Goal: Task Accomplishment & Management: Manage account settings

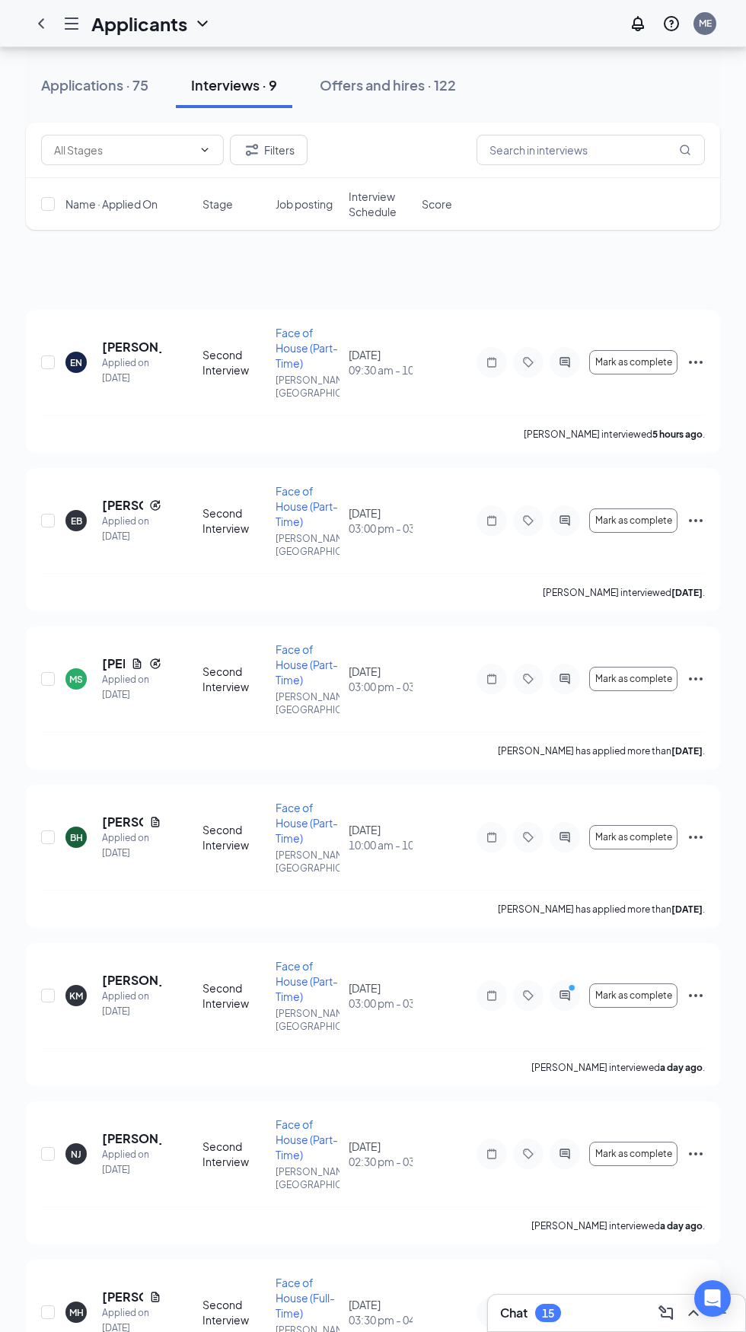
scroll to position [182, 0]
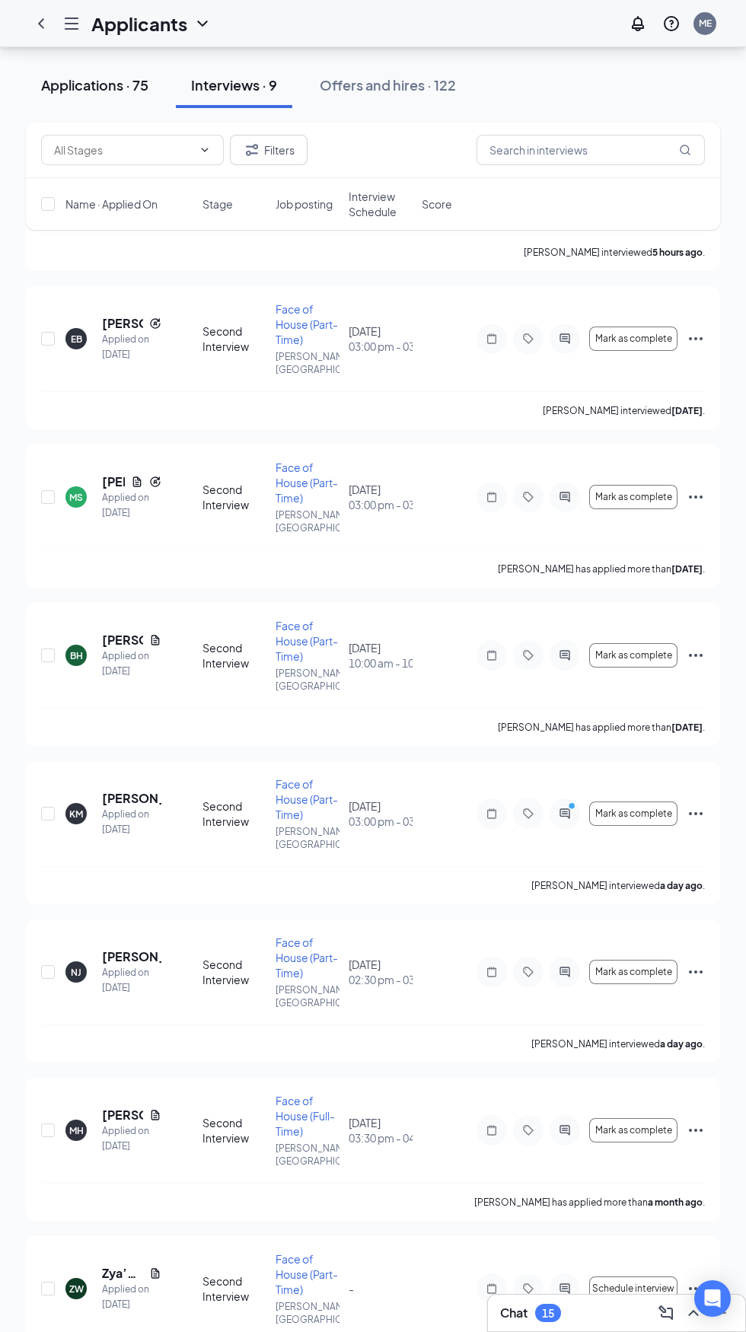
click at [85, 91] on div "Applications · 75" at bounding box center [94, 84] width 107 height 19
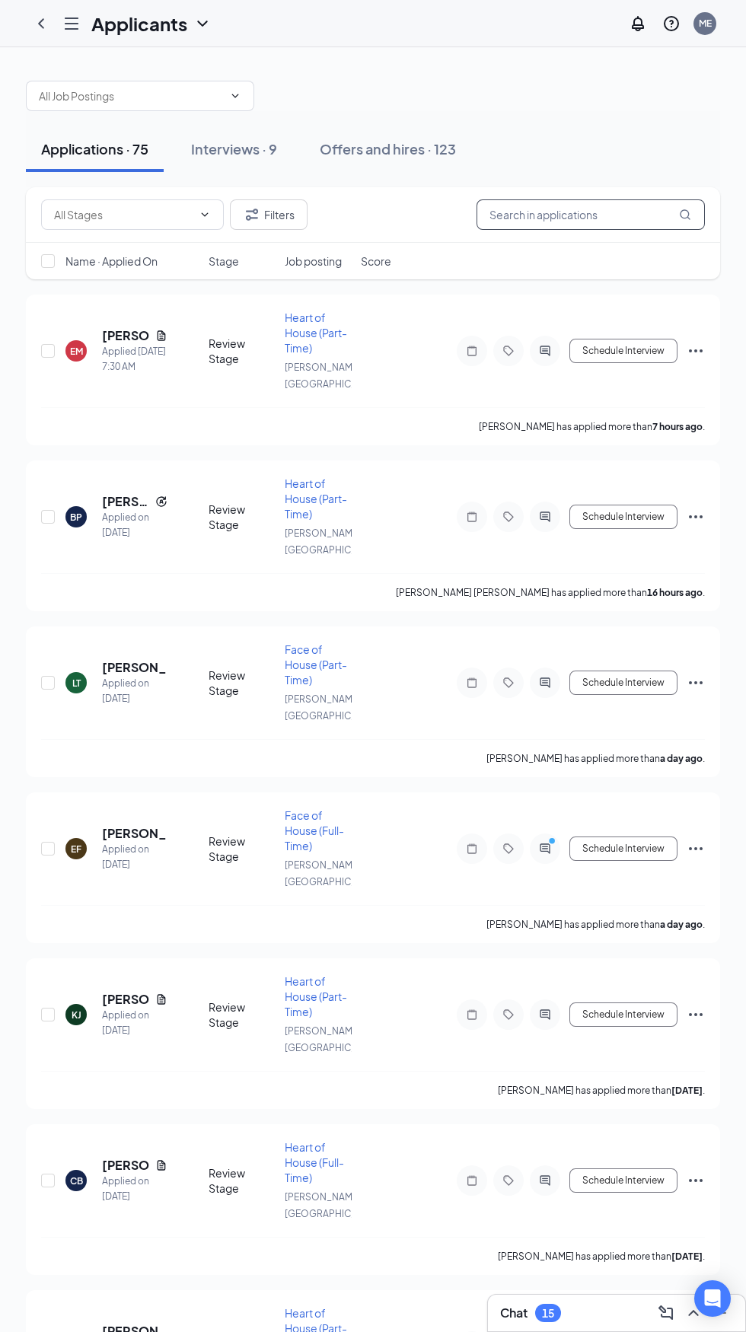
click at [552, 213] on input "text" at bounding box center [590, 214] width 228 height 30
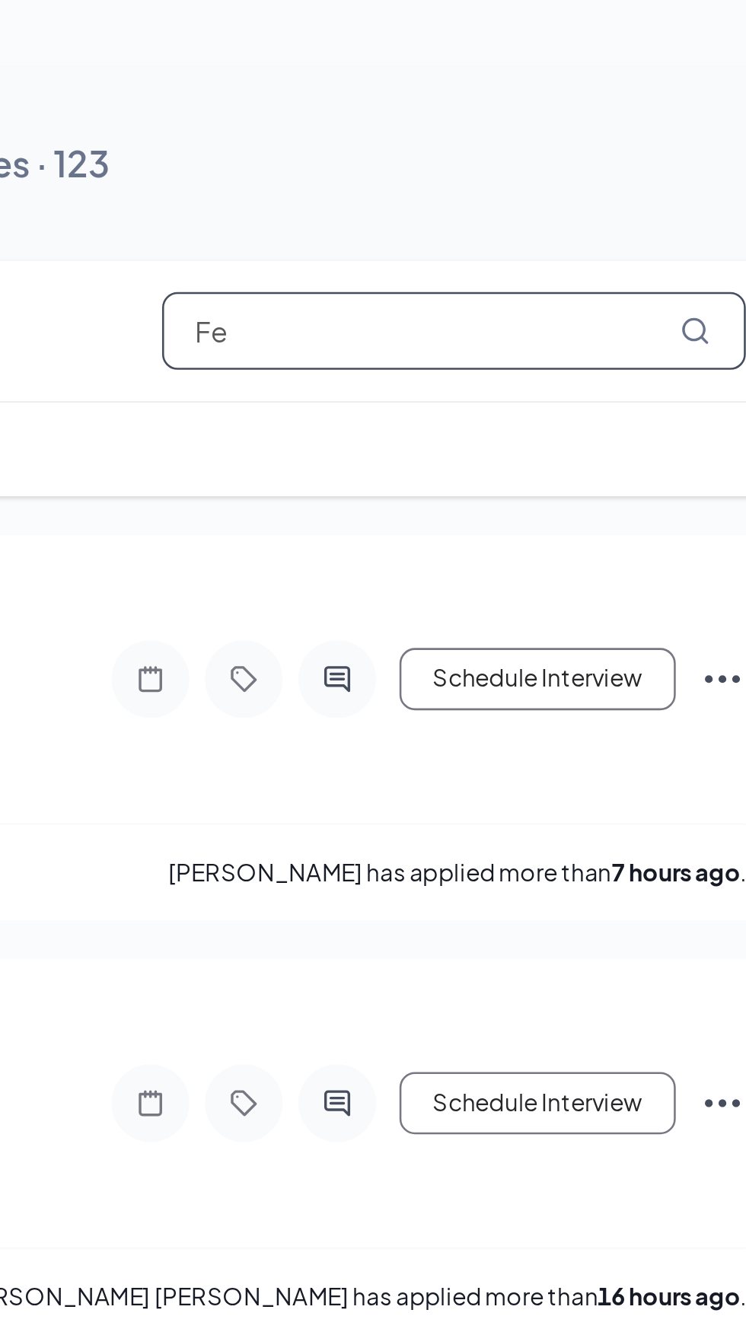
type input "F"
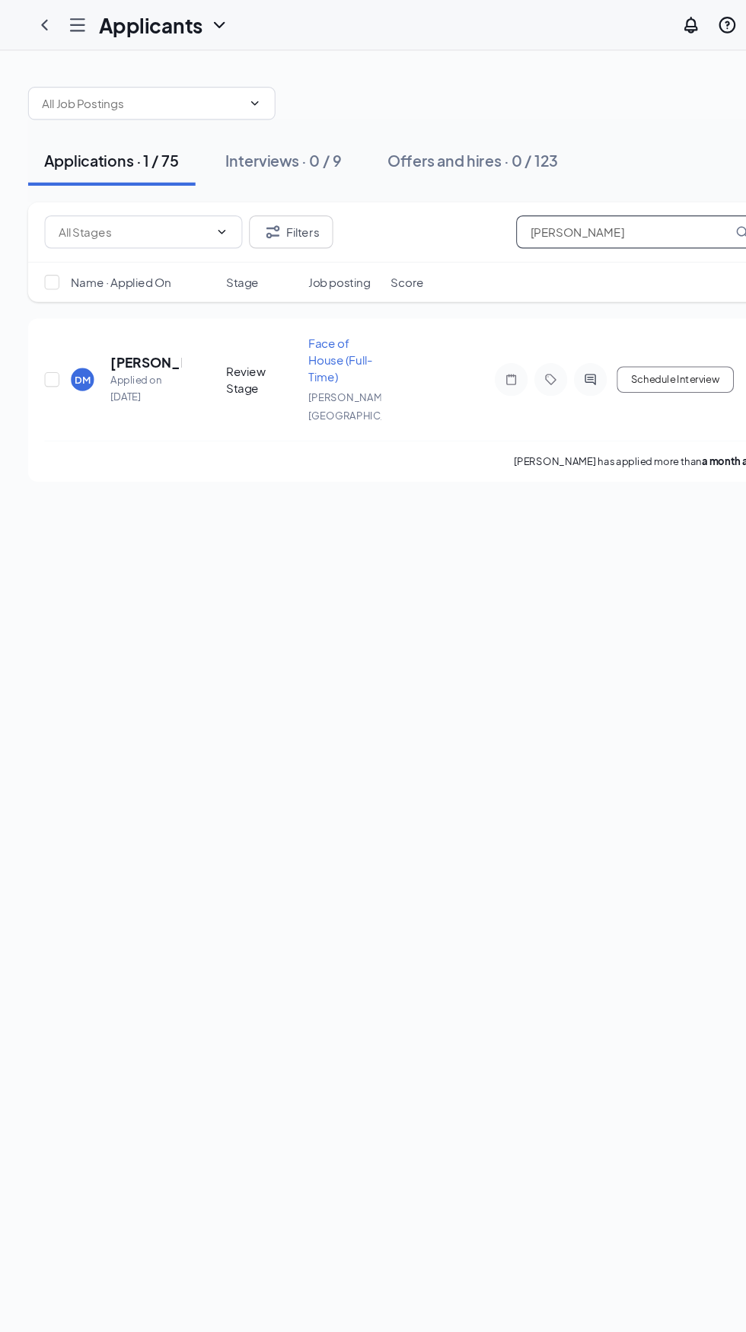
scroll to position [32, 0]
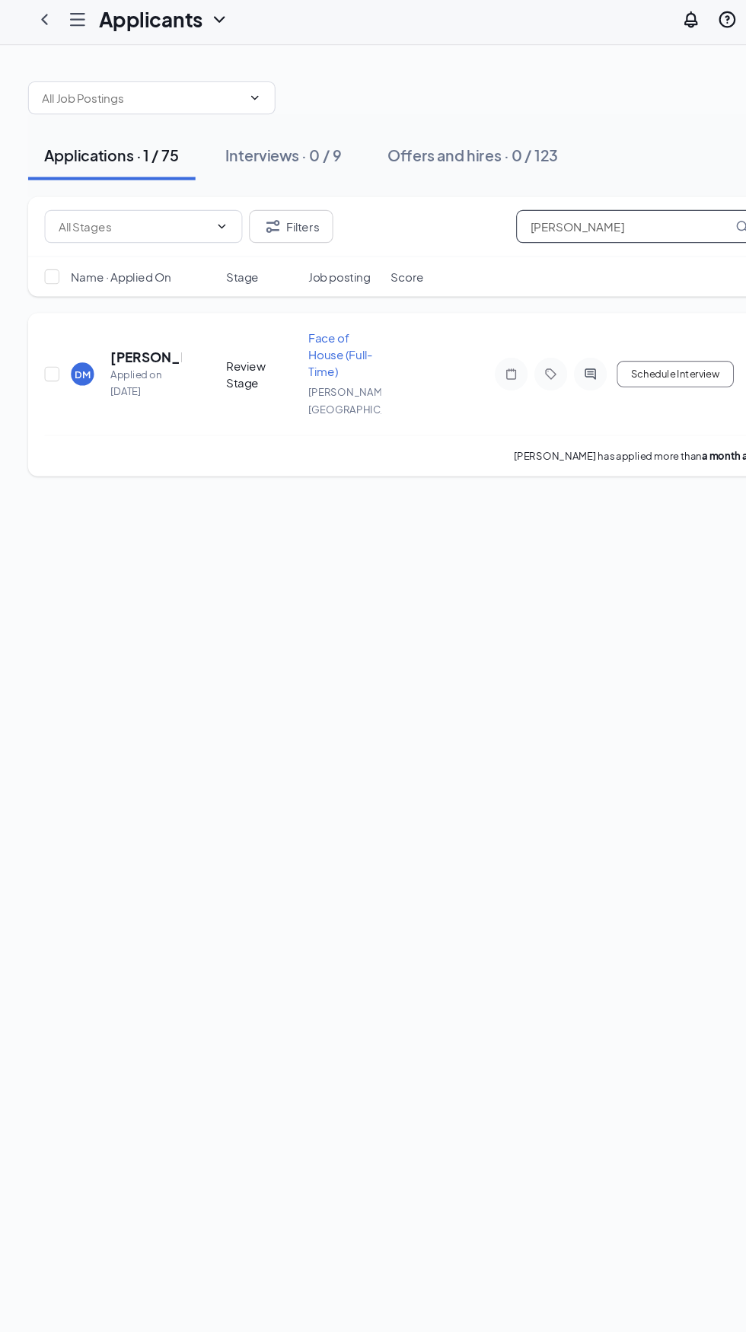
type input "Della"
click at [119, 344] on div "Applied on [DATE]" at bounding box center [134, 359] width 65 height 30
click at [48, 344] on input "checkbox" at bounding box center [48, 351] width 14 height 14
checkbox input "true"
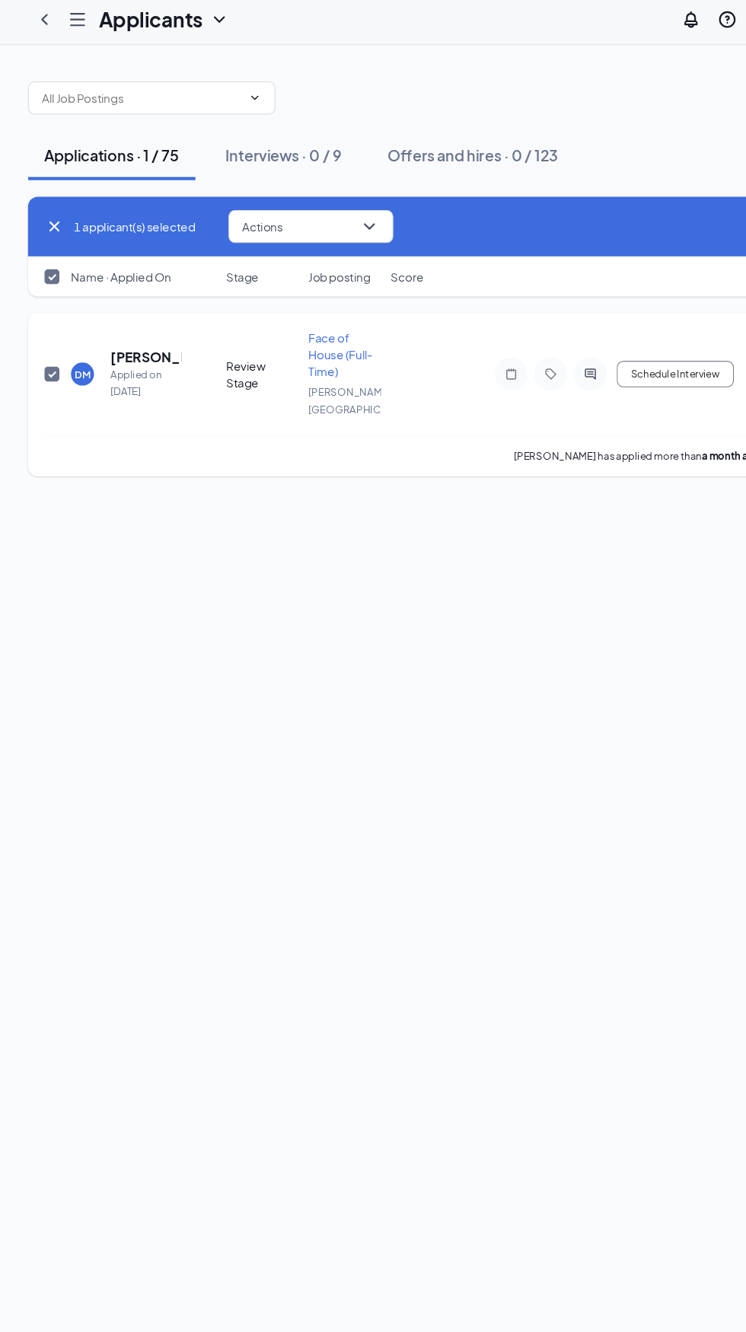
click at [82, 345] on div "DM" at bounding box center [76, 351] width 14 height 13
checkbox input "false"
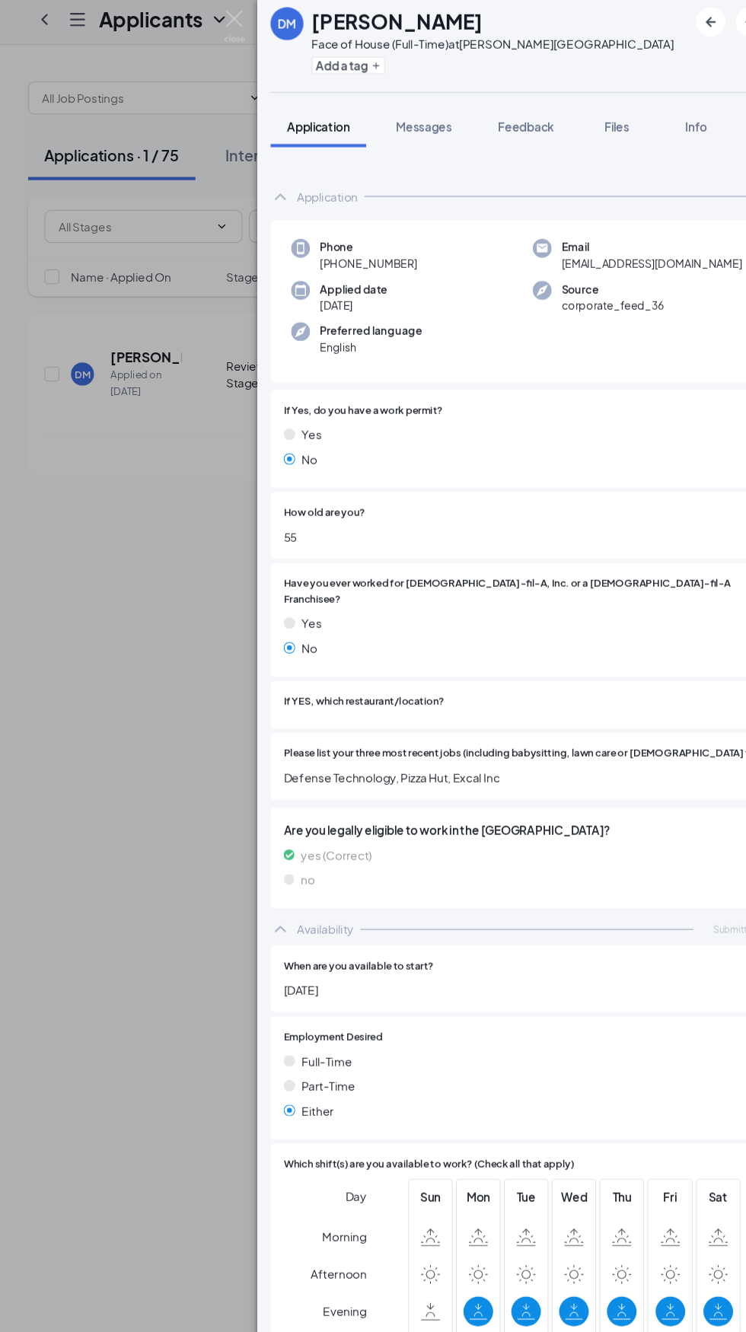
click at [160, 632] on div "DM Della Merrow Face of House (Full-Time) at Amelia Island Add a tag Applicatio…" at bounding box center [373, 666] width 746 height 1332
